Goal: Task Accomplishment & Management: Use online tool/utility

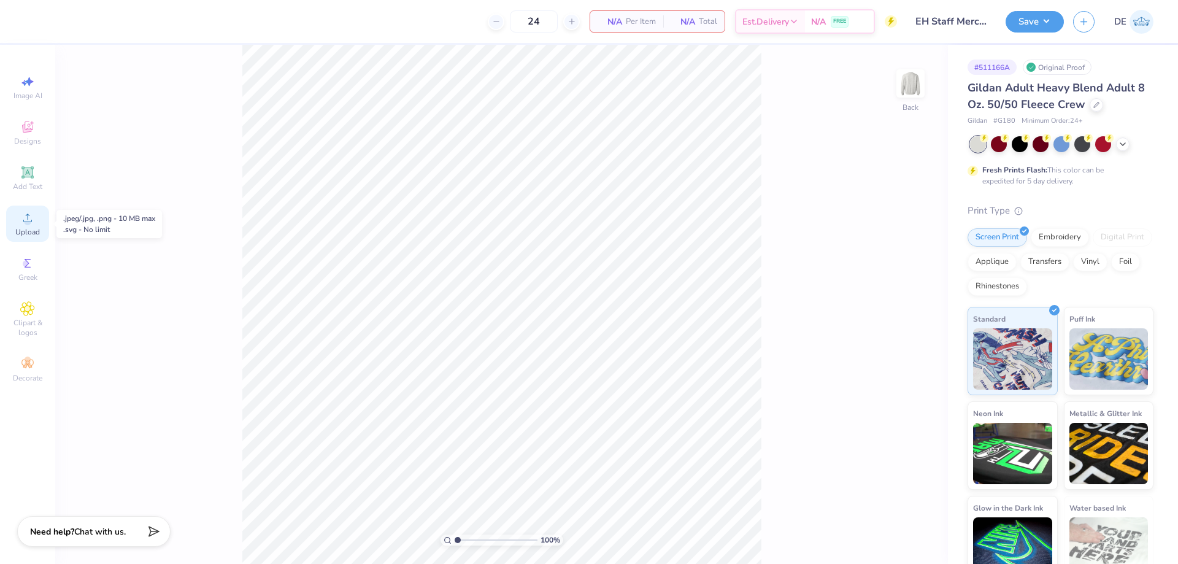
click at [29, 217] on icon at bounding box center [27, 217] width 15 height 15
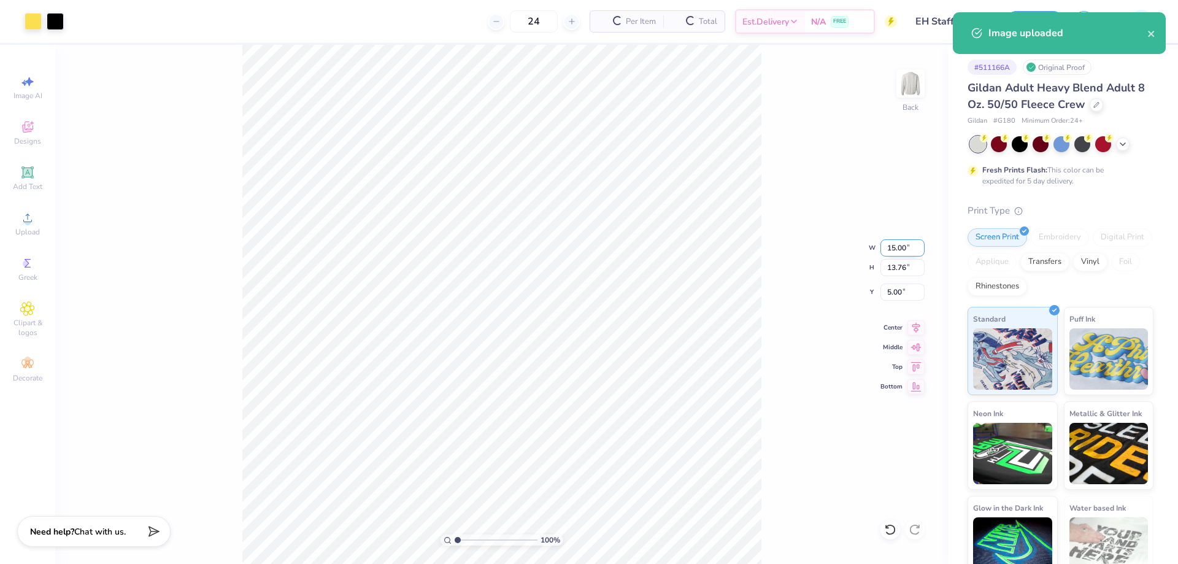
click at [892, 249] on input "15.00" at bounding box center [902, 247] width 44 height 17
type input "11.00"
type input "10.09"
click at [901, 289] on input "6.83" at bounding box center [902, 291] width 44 height 17
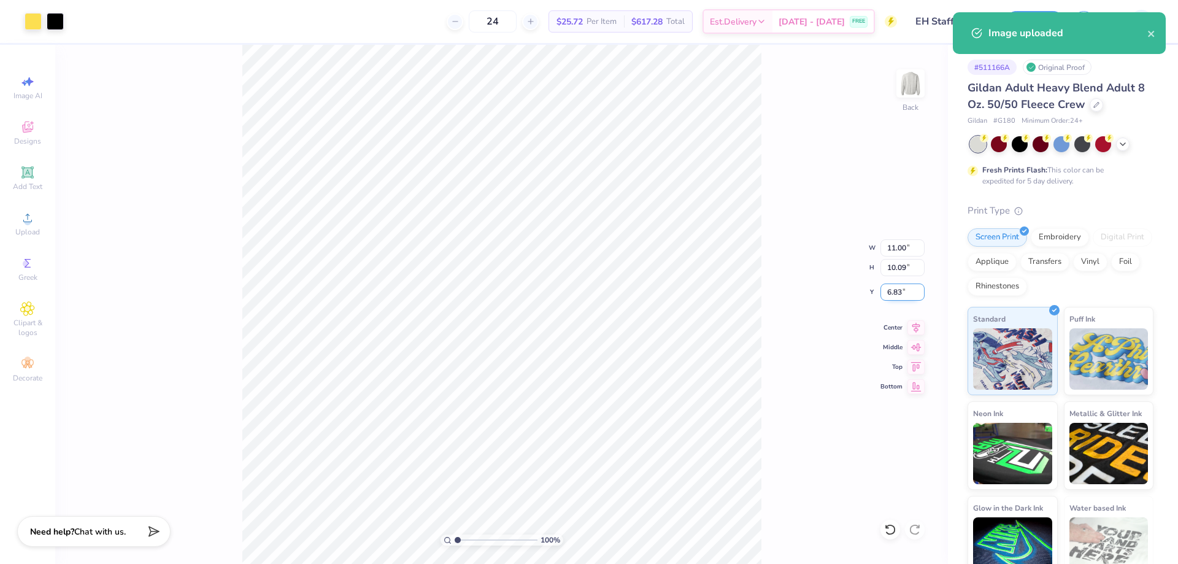
click at [901, 289] on input "6.83" at bounding box center [902, 291] width 44 height 17
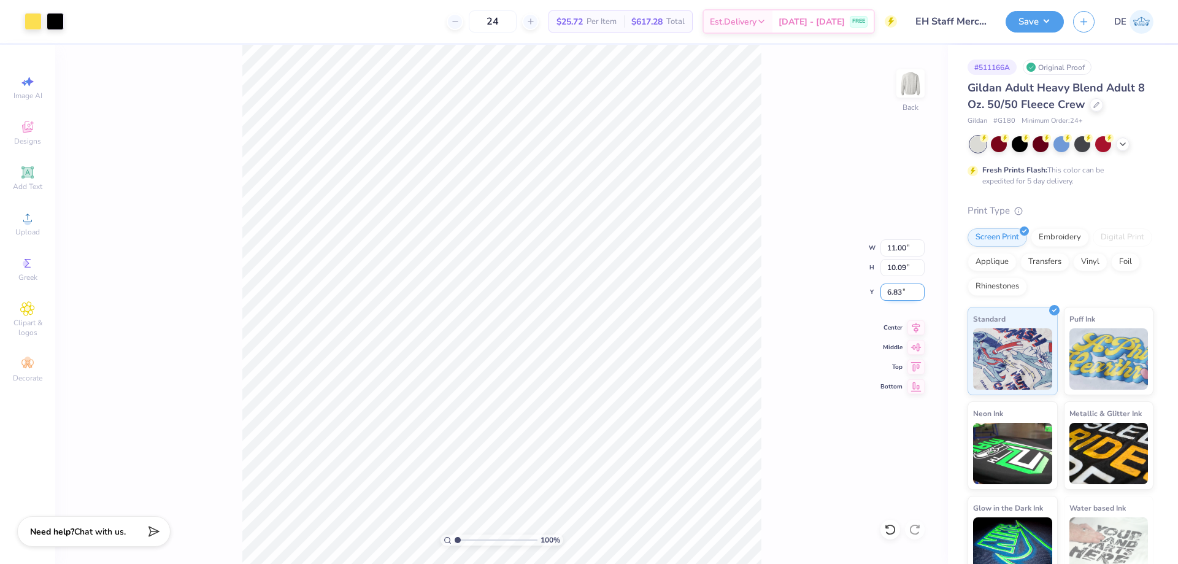
click at [901, 289] on input "6.83" at bounding box center [902, 291] width 44 height 17
click at [895, 250] on input "11.00" at bounding box center [902, 247] width 44 height 17
click at [887, 297] on input "3.00" at bounding box center [902, 291] width 44 height 17
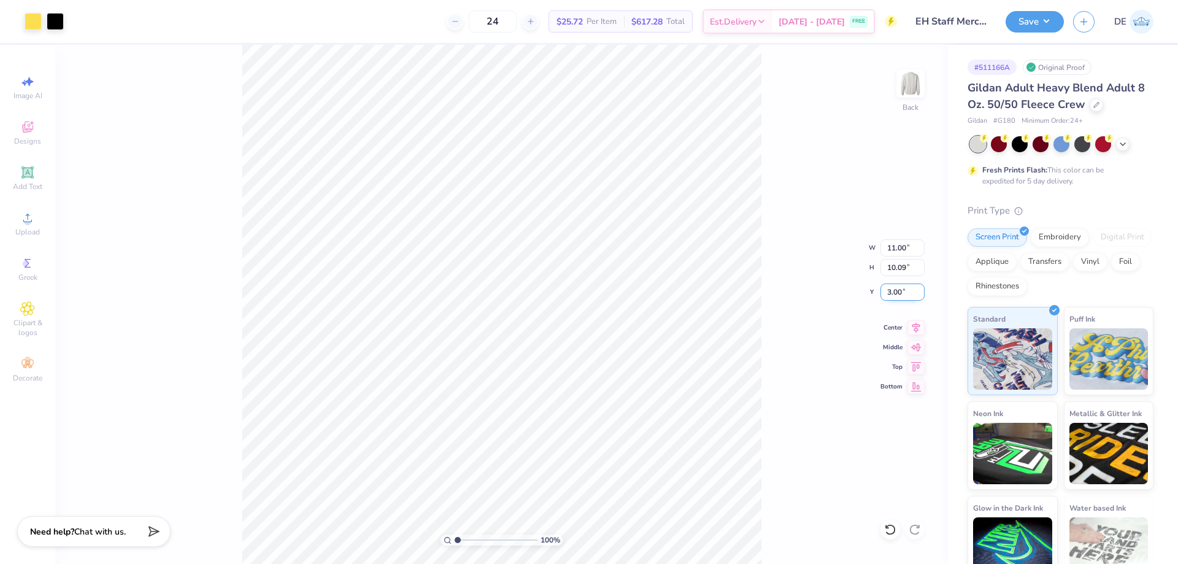
click at [887, 297] on input "3.00" at bounding box center [902, 291] width 44 height 17
type input "1.00"
click at [797, 237] on div "100 % Back W 11.00 11.00 " H 10.09 10.09 " Y 1.00 1.00 " Center Middle Top Bott…" at bounding box center [501, 304] width 892 height 519
click at [897, 294] on input "1.00" at bounding box center [902, 291] width 44 height 17
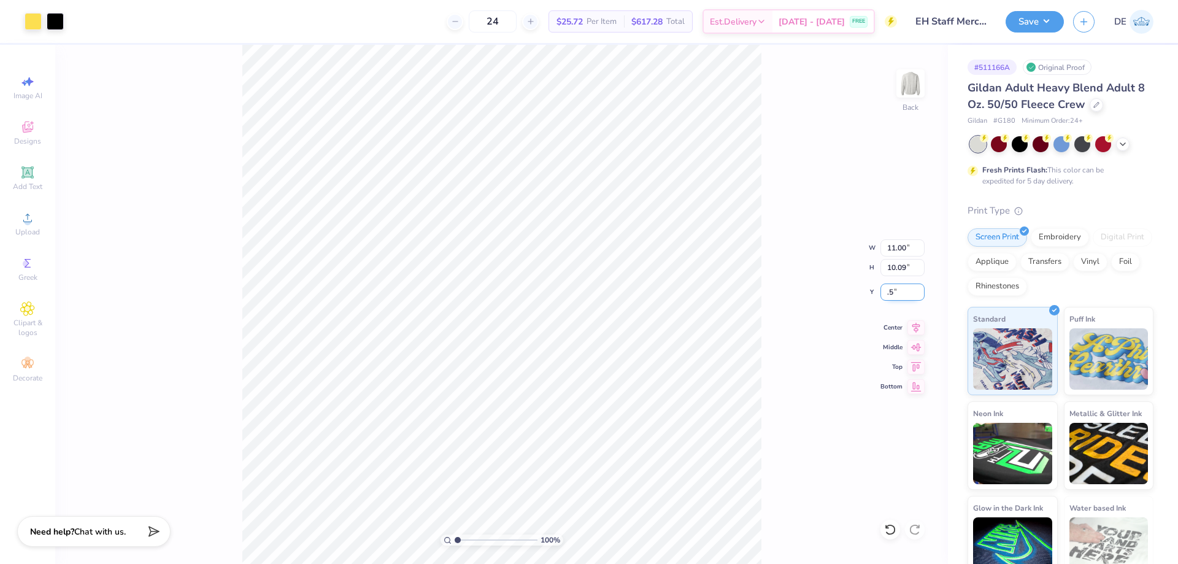
type input "0.50"
drag, startPoint x: 779, startPoint y: 239, endPoint x: 778, endPoint y: 228, distance: 10.5
click at [779, 233] on div "100 % Back W 11.00 11.00 " H 10.09 10.09 " Y 0.50 0.50 " Center Middle Top Bott…" at bounding box center [501, 304] width 892 height 519
click at [778, 202] on div "100 % Back W 11.00 11.00 " H 10.09 10.09 " Y 0.50 0.50 " Center Middle Top Bott…" at bounding box center [501, 304] width 892 height 519
click at [896, 292] on input "0.50" at bounding box center [902, 291] width 44 height 17
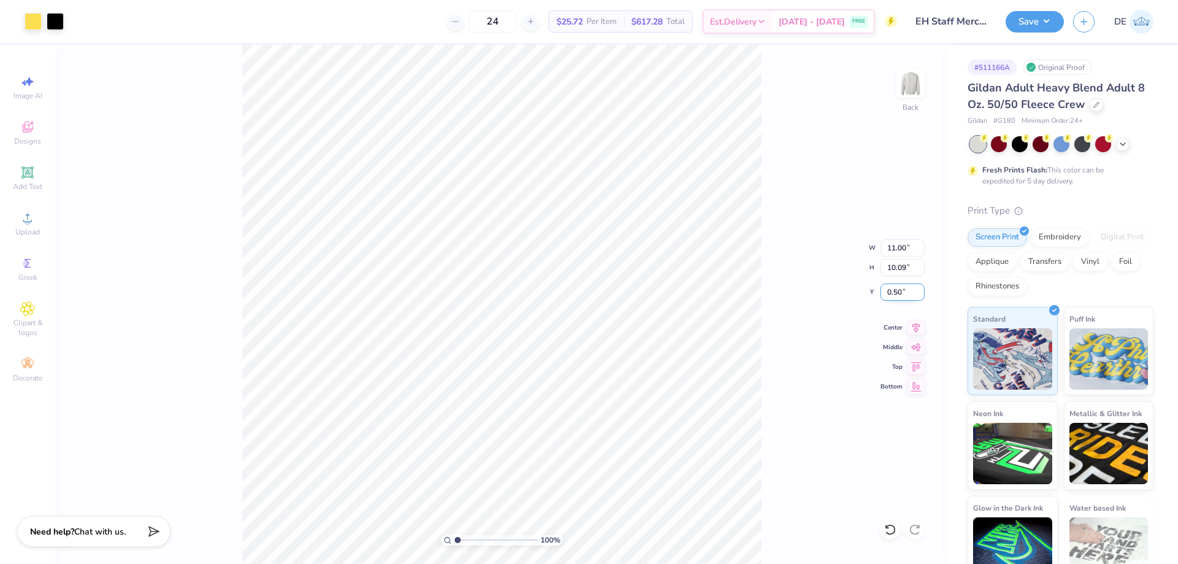
click at [896, 292] on input "0.50" at bounding box center [902, 291] width 44 height 17
click at [898, 292] on input "0.50" at bounding box center [902, 291] width 44 height 17
click at [919, 294] on input "0.50" at bounding box center [902, 291] width 44 height 17
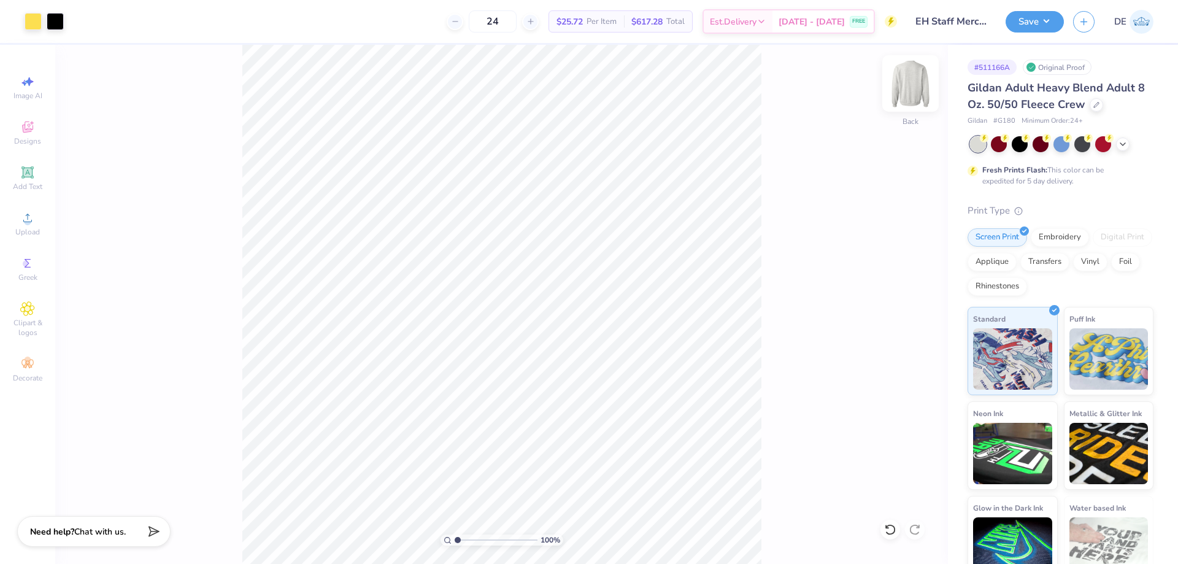
click at [915, 83] on img at bounding box center [910, 83] width 49 height 49
click at [19, 228] on span "Upload" at bounding box center [27, 232] width 25 height 10
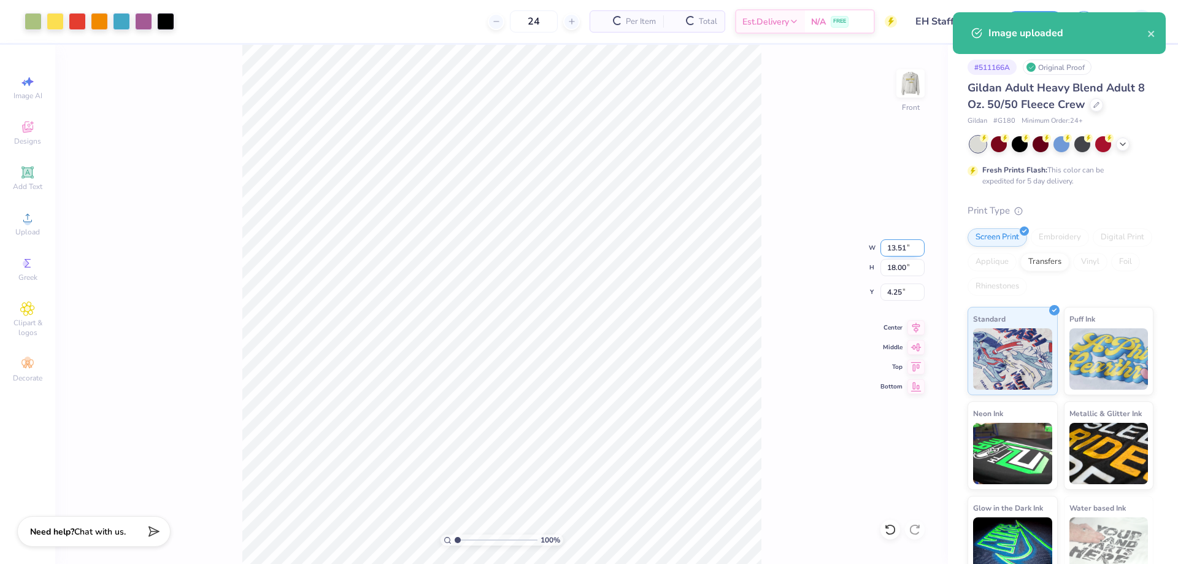
click at [891, 248] on input "13.51" at bounding box center [902, 247] width 44 height 17
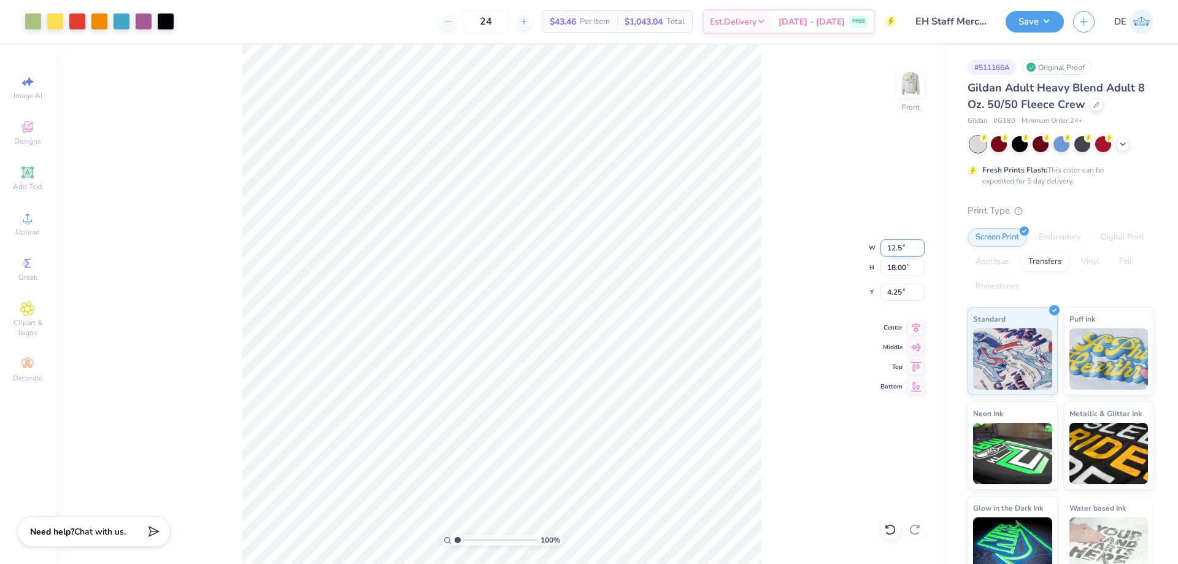
type input "12.50"
type input "16.65"
type input "4.93"
click at [894, 262] on input "16.65" at bounding box center [902, 267] width 44 height 17
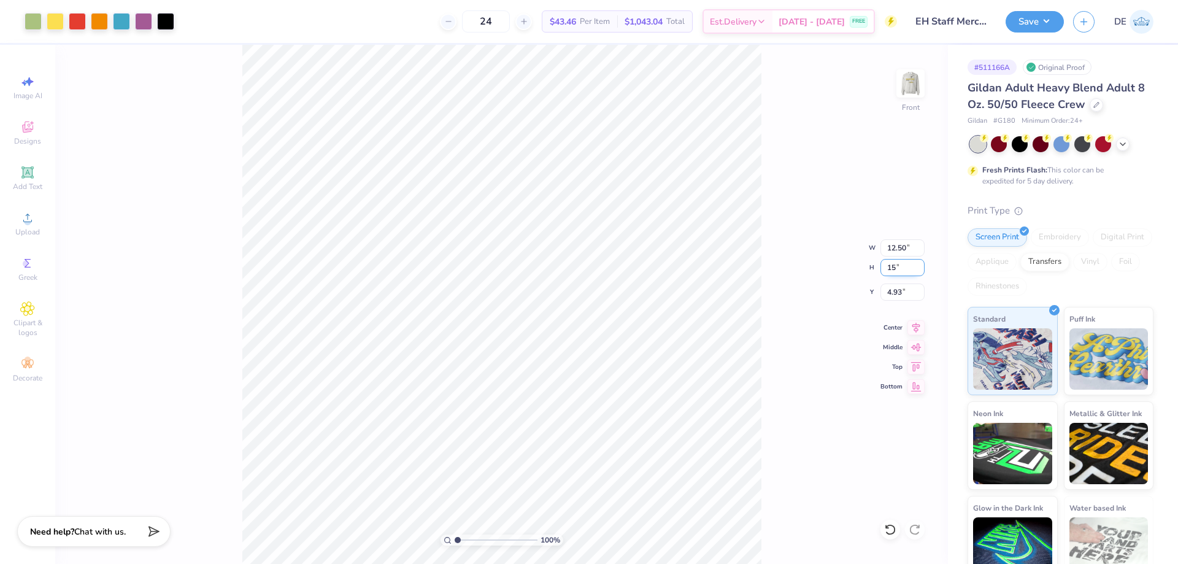
type input "15"
type input "11.26"
type input "15.00"
click at [892, 285] on input "5.75" at bounding box center [902, 291] width 44 height 17
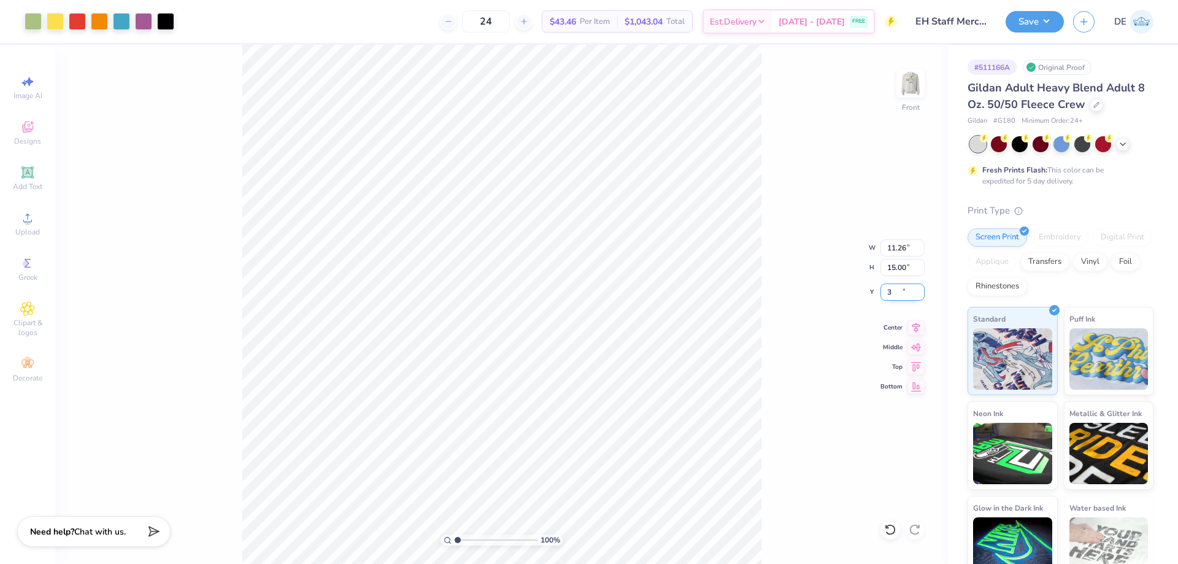
type input "3.00"
click at [916, 89] on img at bounding box center [910, 83] width 49 height 49
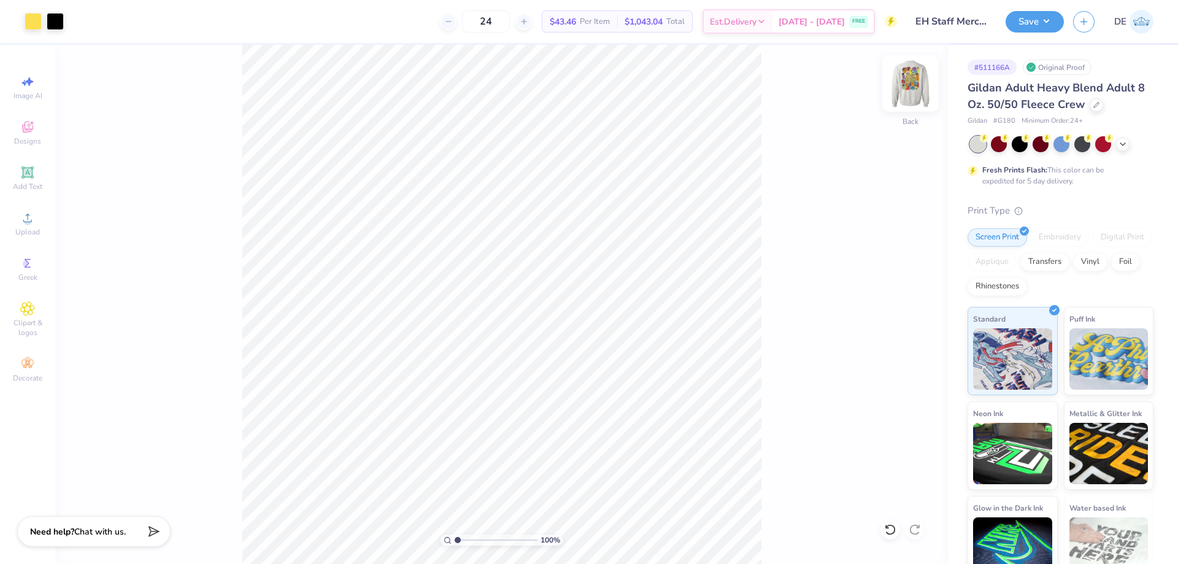
click at [916, 82] on img at bounding box center [910, 83] width 49 height 49
click at [1029, 23] on button "Save" at bounding box center [1034, 19] width 58 height 21
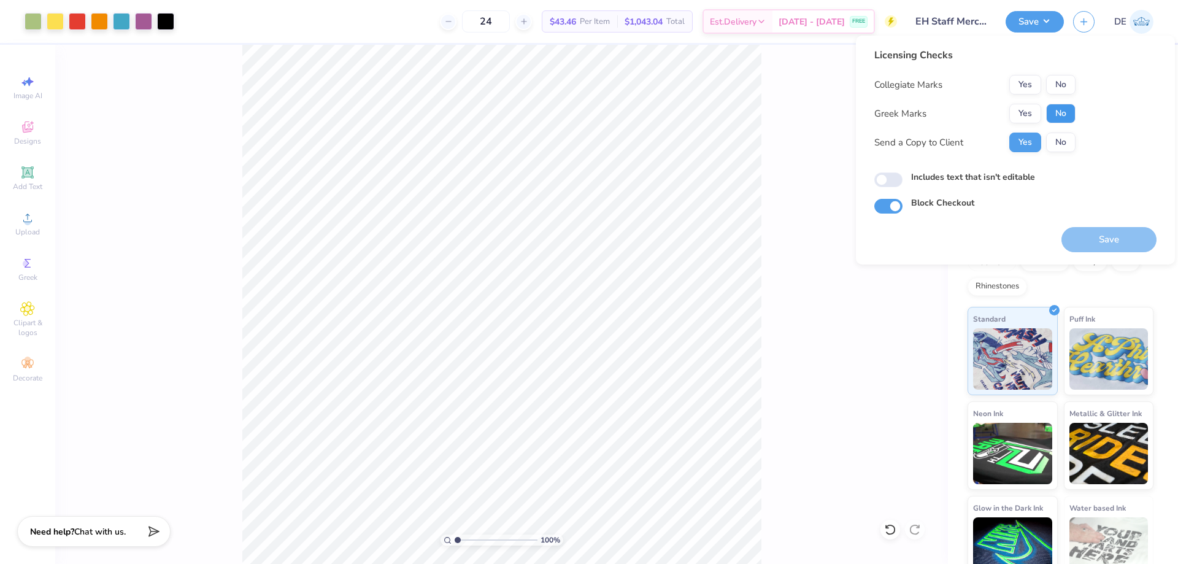
click at [1050, 112] on button "No" at bounding box center [1060, 114] width 29 height 20
click at [1053, 90] on button "No" at bounding box center [1060, 85] width 29 height 20
click at [1079, 241] on button "Save" at bounding box center [1108, 239] width 95 height 25
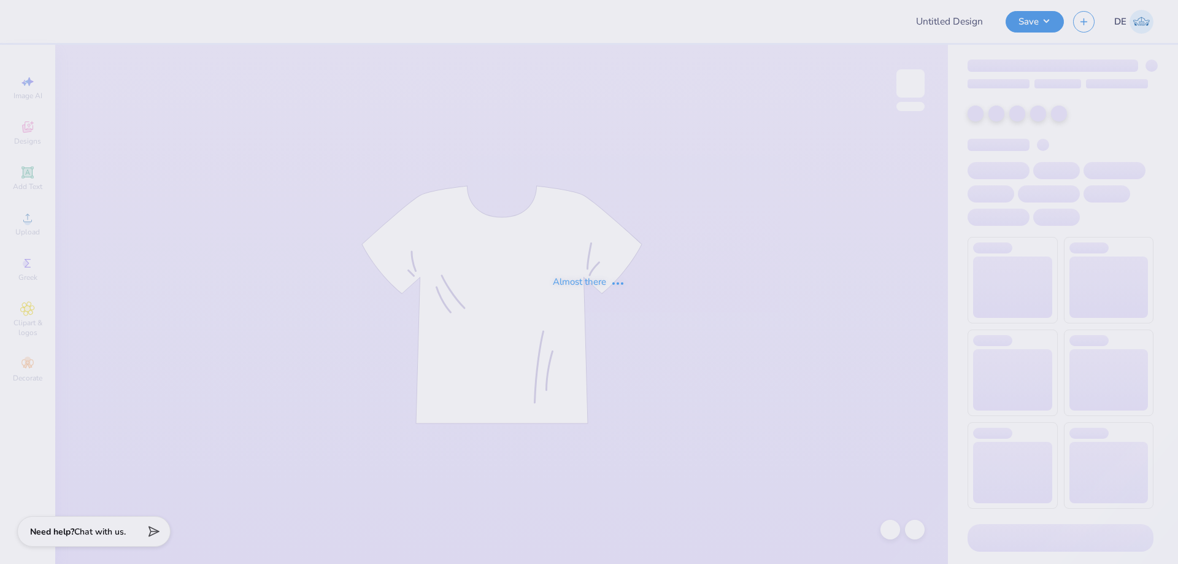
type input "UCI Rowing Team - Fall 2025 Merch"
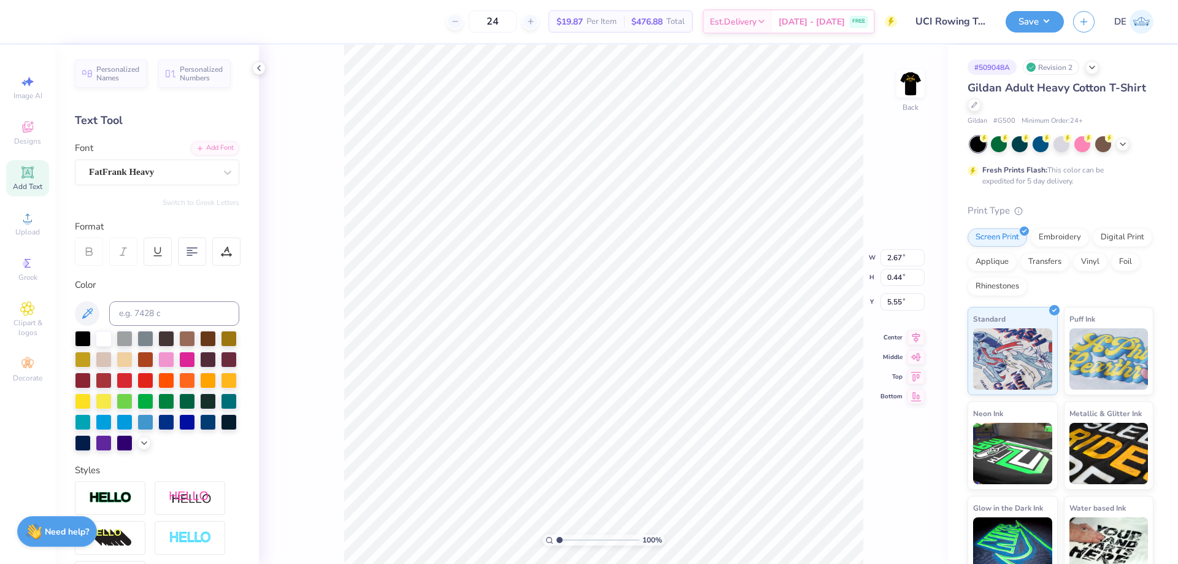
type input "3.50"
type input "2.25"
type input "3.00"
click at [899, 74] on img at bounding box center [910, 83] width 49 height 49
click at [24, 231] on span "Upload" at bounding box center [27, 232] width 25 height 10
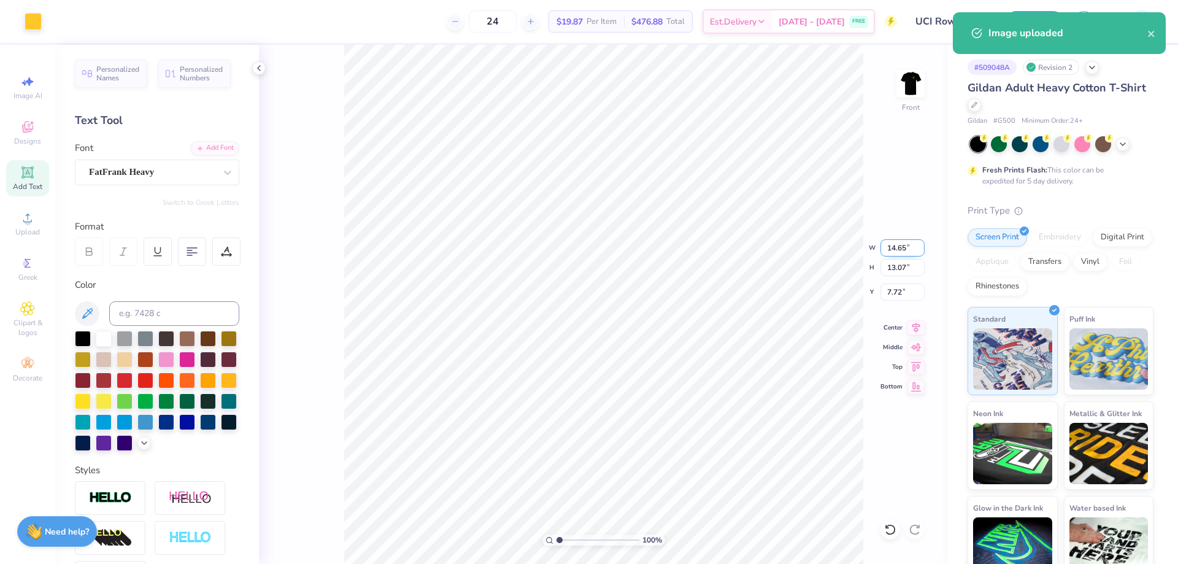
click at [889, 250] on input "14.65" at bounding box center [902, 247] width 44 height 17
type input "11.00"
type input "9.81"
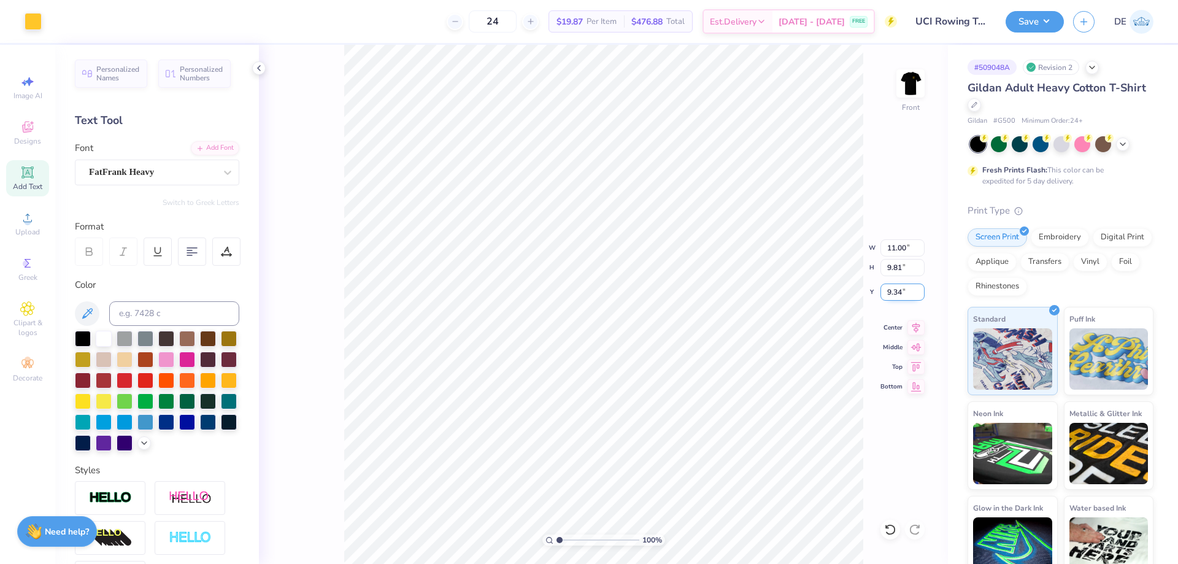
click at [887, 292] on input "9.34" at bounding box center [902, 291] width 44 height 17
type input "3.00"
click at [894, 243] on input "11.00" at bounding box center [902, 247] width 44 height 17
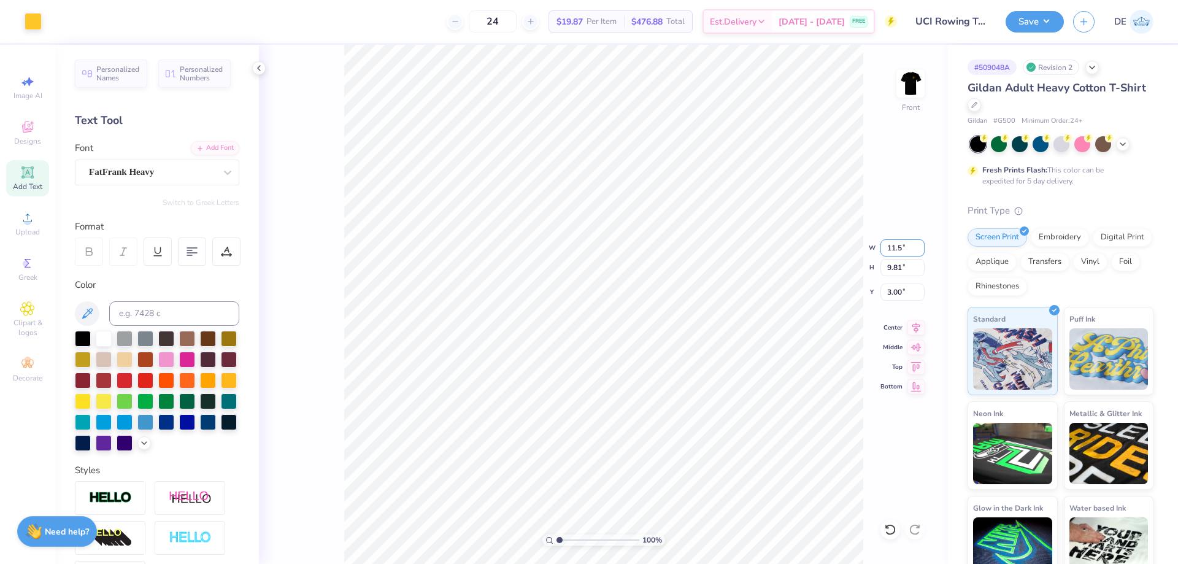
type input "11.50"
type input "10.26"
click at [895, 294] on input "2.78" at bounding box center [902, 291] width 44 height 17
type input "3.00"
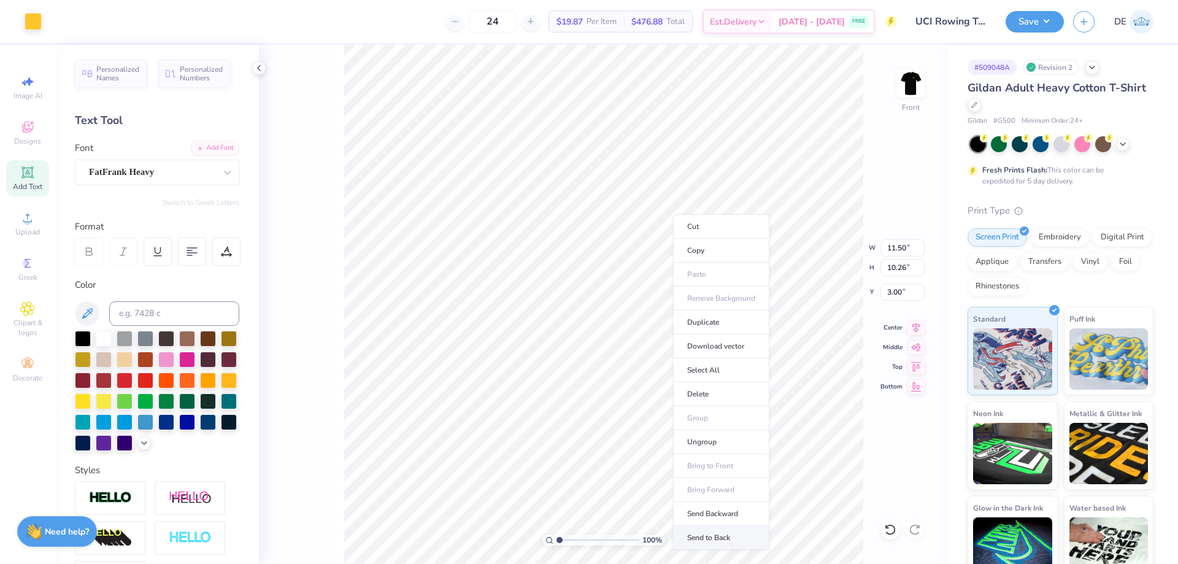
click at [714, 530] on li "Send to Back" at bounding box center [721, 538] width 96 height 24
type input "3.73"
type input "0.88"
type input "10.34"
click at [890, 250] on input "3.73" at bounding box center [902, 247] width 44 height 17
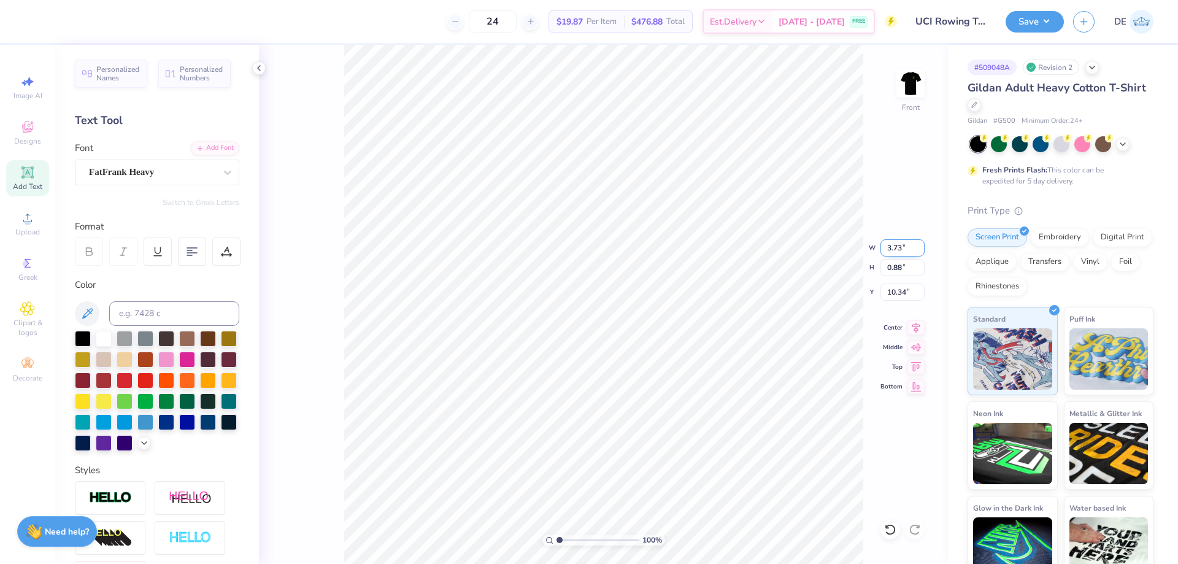
click at [889, 250] on input "3.73" at bounding box center [902, 247] width 44 height 17
type input "3.50"
type input "0.83"
type input "11.66"
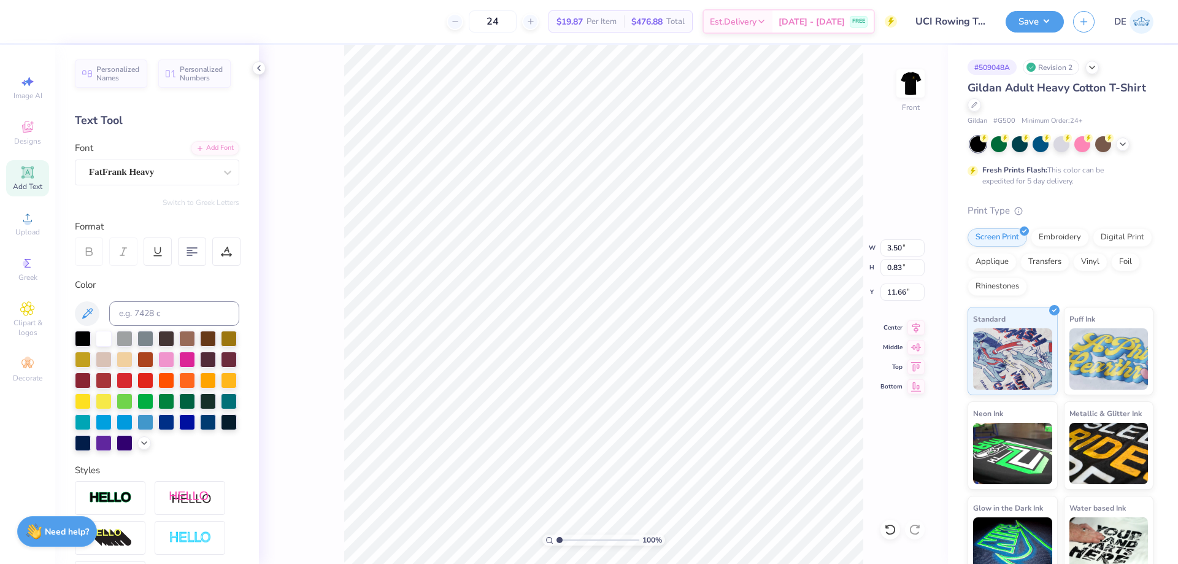
type input "11.50"
type input "10.26"
type input "3.00"
click at [908, 84] on img at bounding box center [910, 83] width 49 height 49
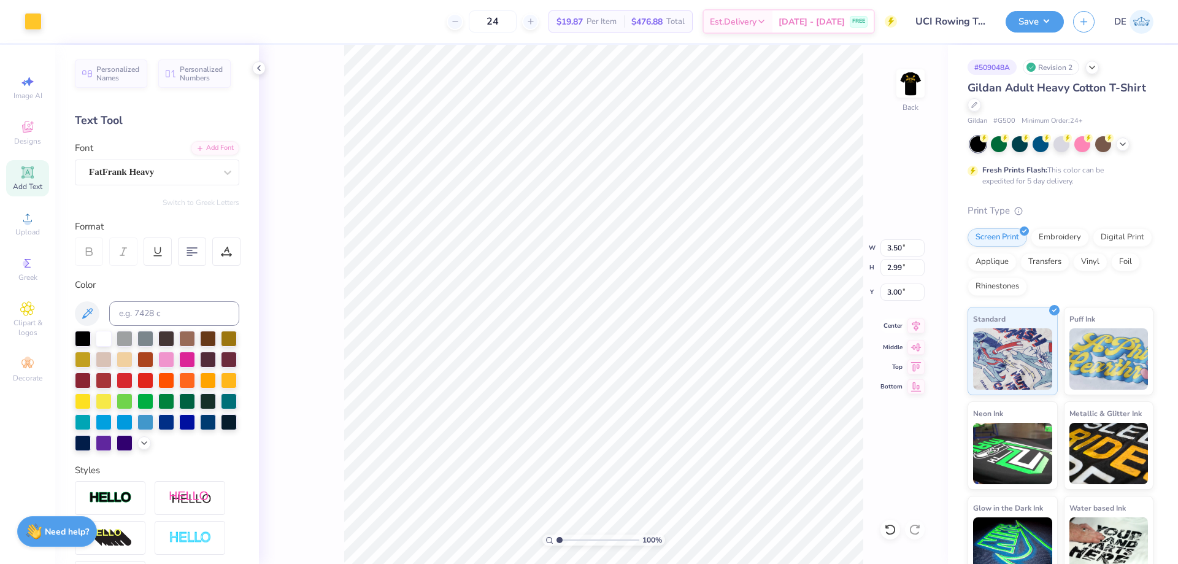
click at [916, 327] on icon at bounding box center [915, 325] width 17 height 15
type input "2.77"
click at [918, 90] on img at bounding box center [910, 83] width 49 height 49
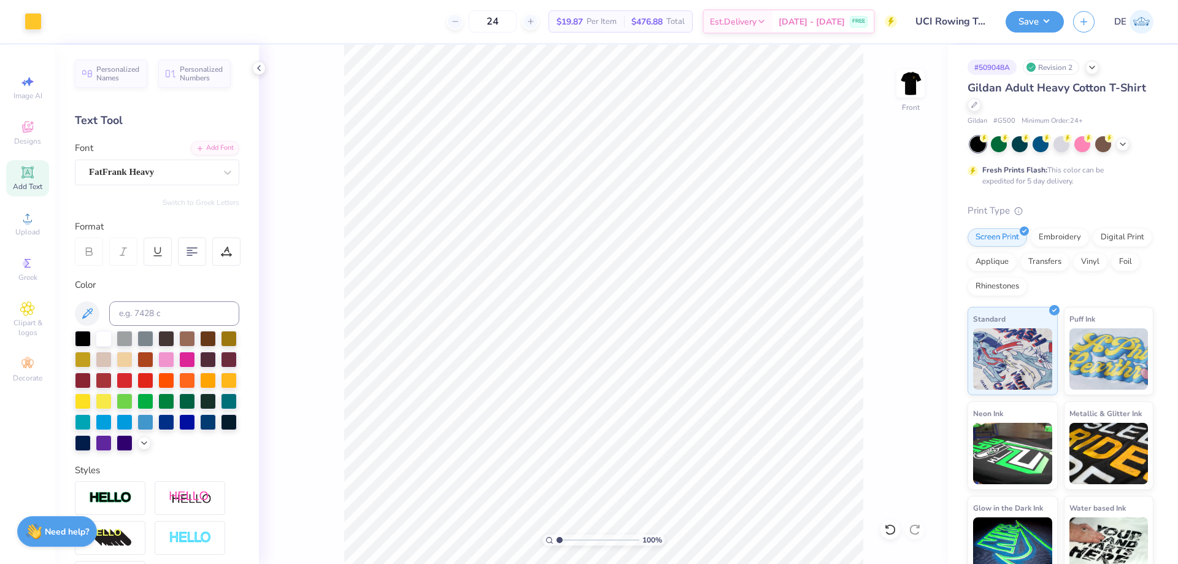
drag, startPoint x: 1016, startPoint y: 21, endPoint x: 1025, endPoint y: 33, distance: 14.0
click at [1016, 21] on button "Save" at bounding box center [1034, 21] width 58 height 21
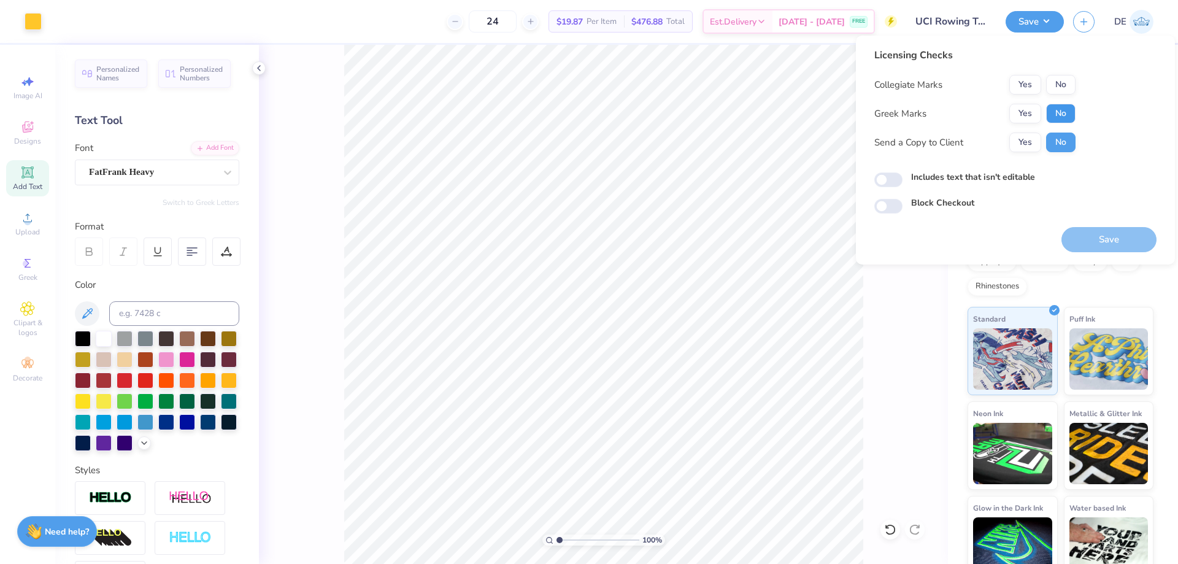
click at [1055, 107] on button "No" at bounding box center [1060, 114] width 29 height 20
click at [1057, 82] on button "No" at bounding box center [1060, 85] width 29 height 20
click at [1103, 232] on button "Save" at bounding box center [1108, 239] width 95 height 25
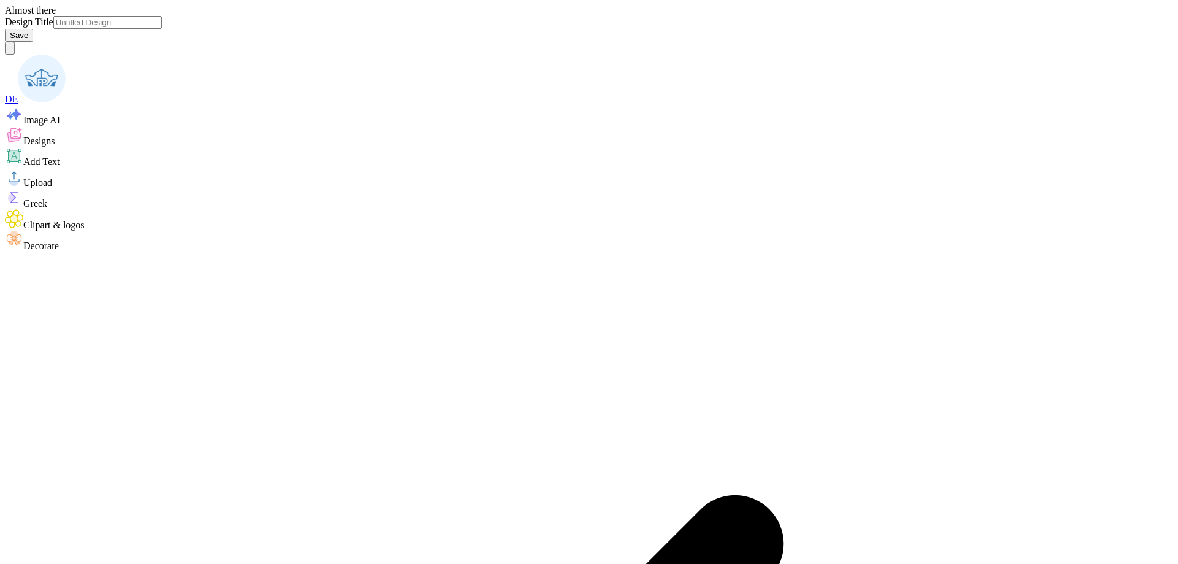
type input "208 new design"
